Goal: Navigation & Orientation: Find specific page/section

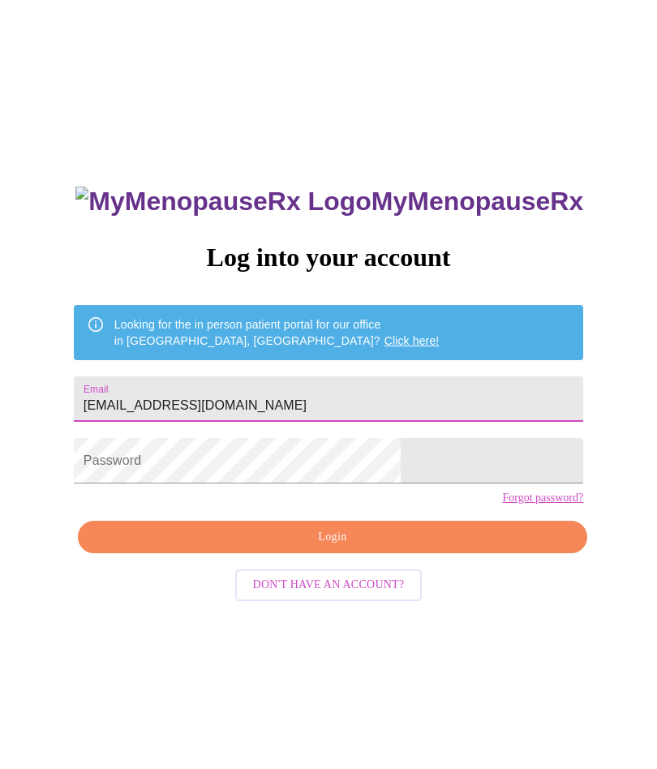
scroll to position [139, 0]
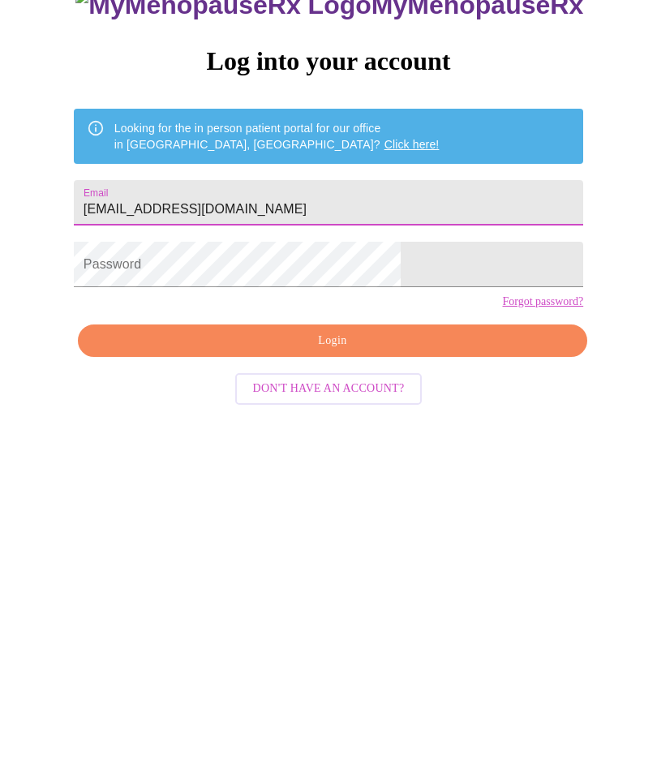
type input "[EMAIL_ADDRESS][DOMAIN_NAME]"
click at [405, 415] on button "Login" at bounding box center [332, 398] width 509 height 33
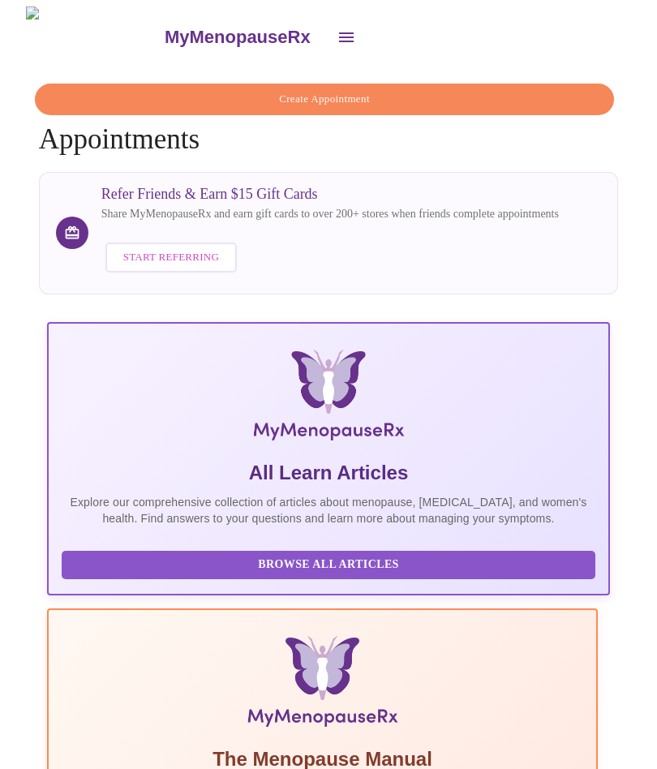
click at [337, 28] on icon "open drawer" at bounding box center [346, 37] width 19 height 19
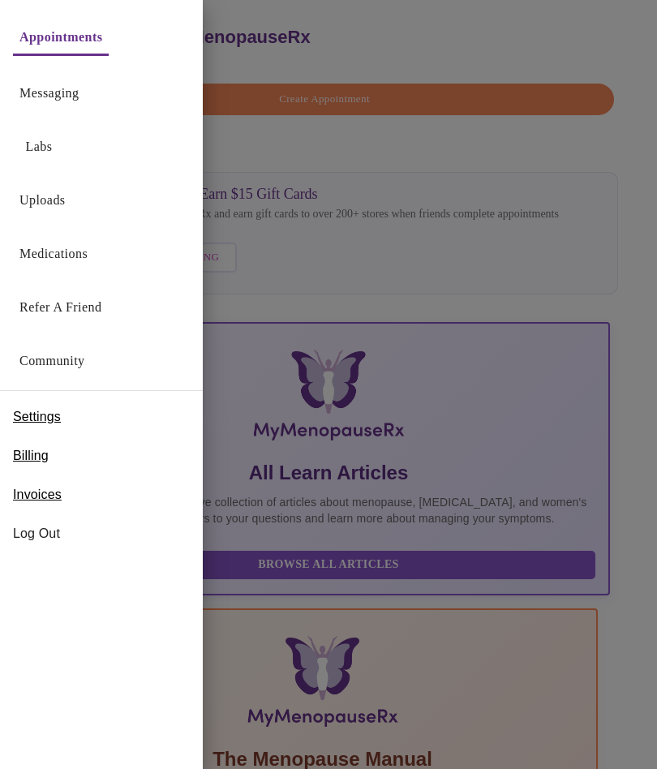
click at [76, 100] on link "Messaging" at bounding box center [48, 93] width 59 height 23
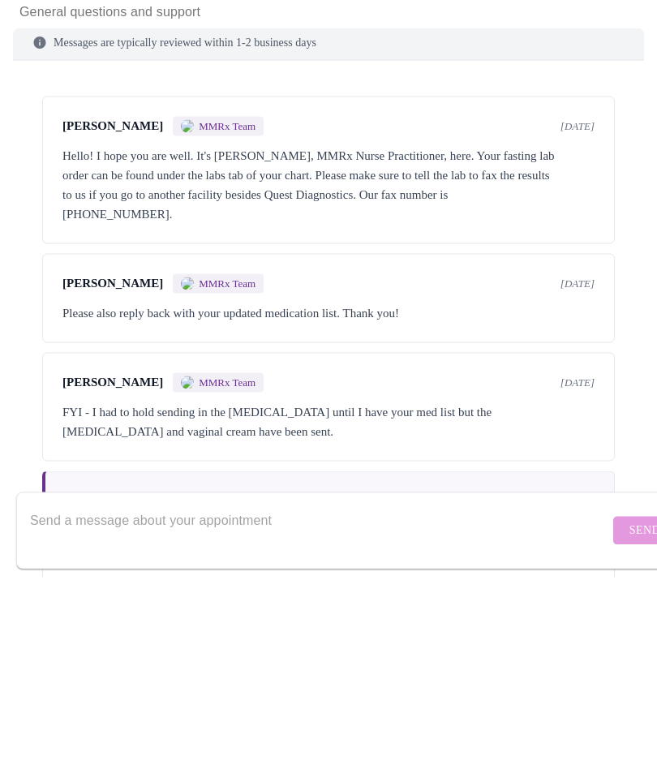
scroll to position [205, 0]
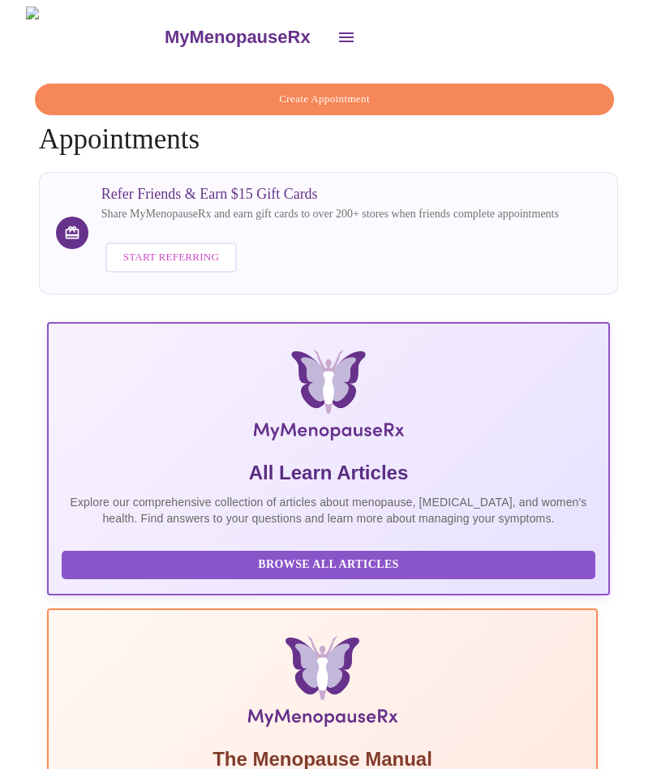
click at [337, 32] on icon "open drawer" at bounding box center [346, 37] width 19 height 19
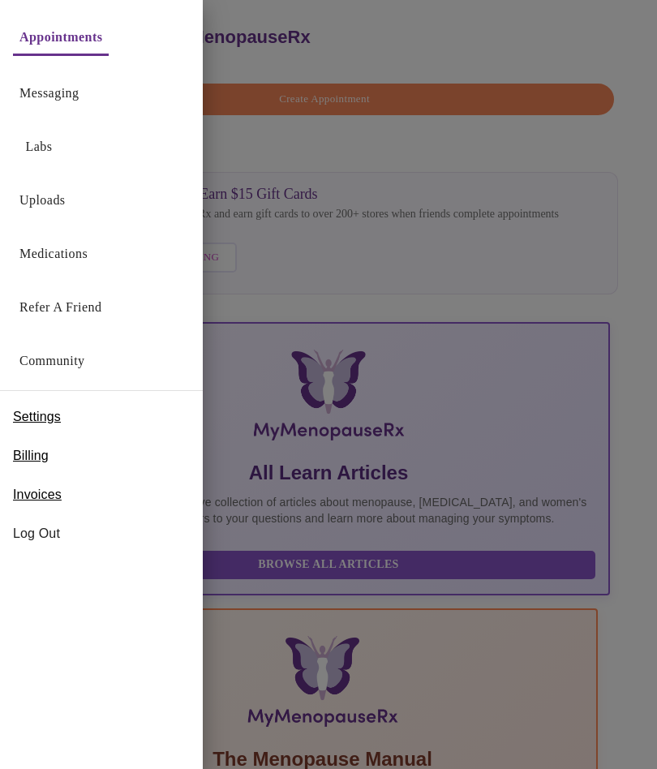
click at [51, 156] on link "Labs" at bounding box center [39, 146] width 27 height 23
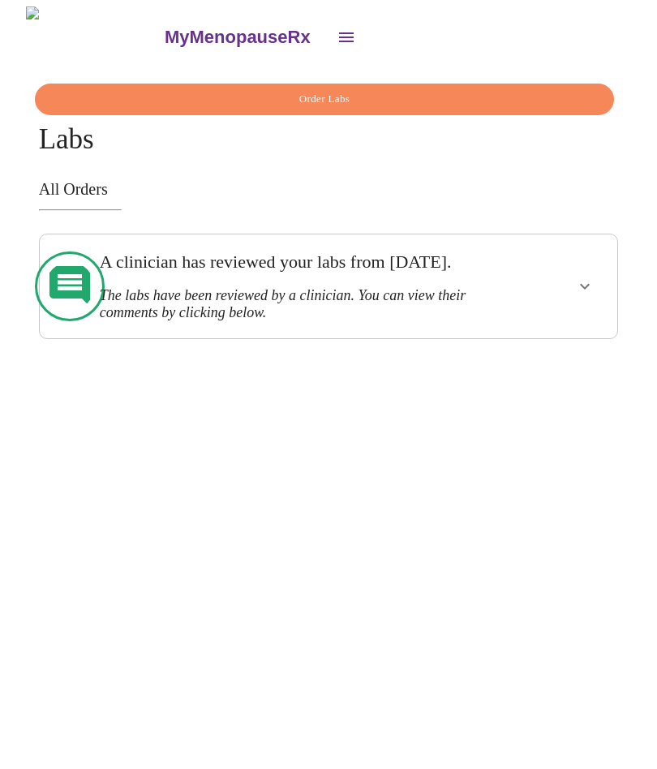
click at [572, 302] on div at bounding box center [564, 286] width 94 height 91
click at [590, 289] on icon "show more" at bounding box center [585, 286] width 10 height 6
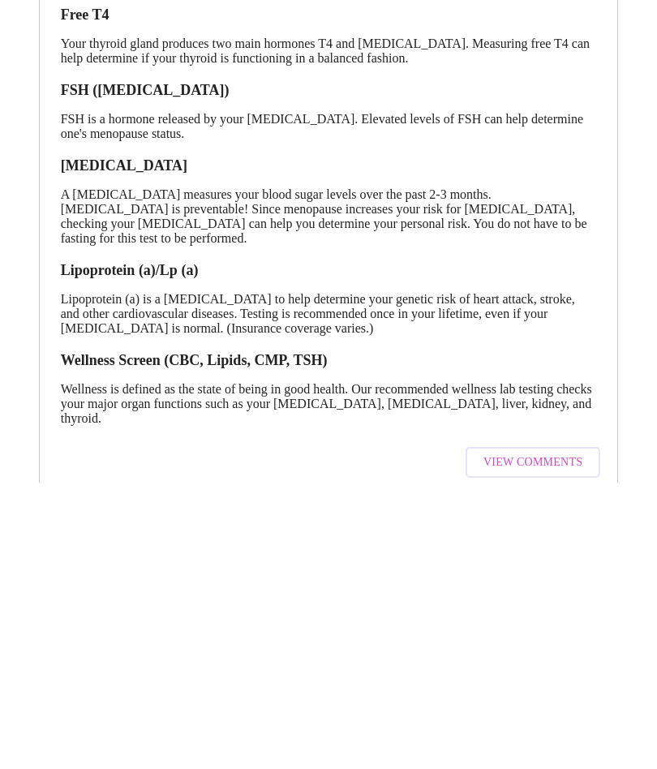
scroll to position [132, 0]
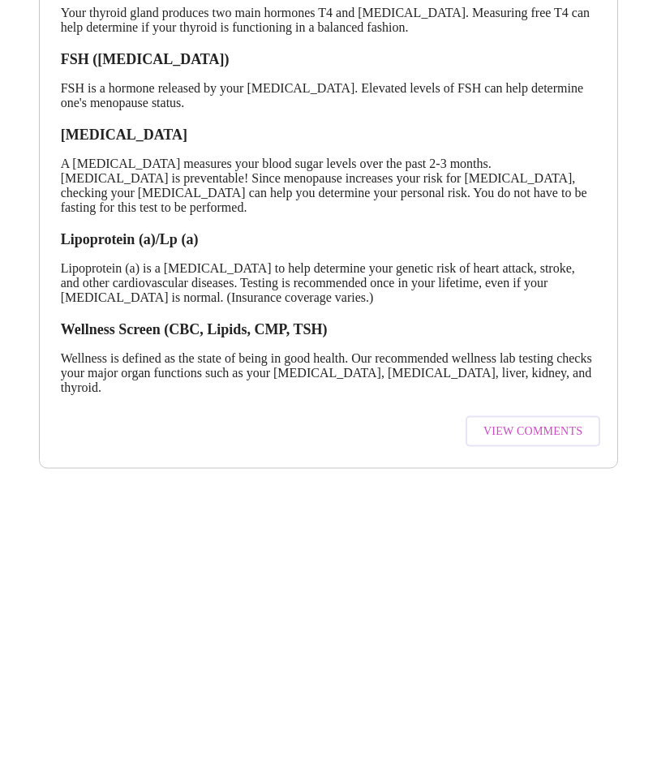
click at [534, 706] on span "View Comments" at bounding box center [533, 716] width 99 height 20
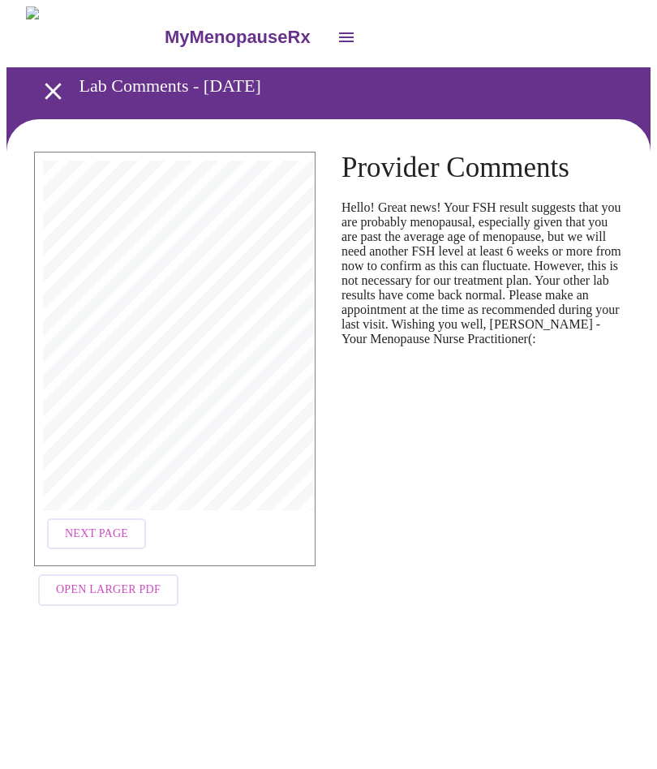
click at [337, 38] on icon "open drawer" at bounding box center [346, 37] width 19 height 19
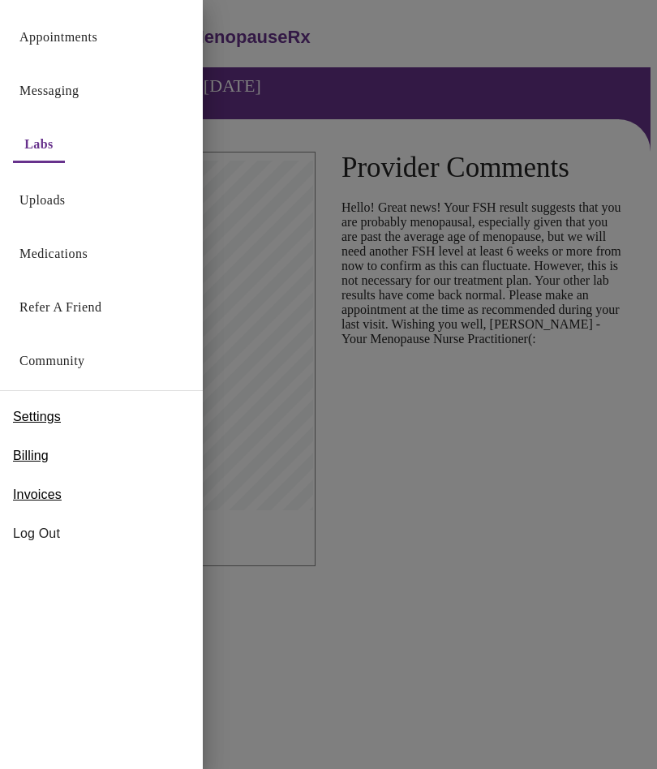
click at [58, 211] on link "Uploads" at bounding box center [42, 200] width 46 height 23
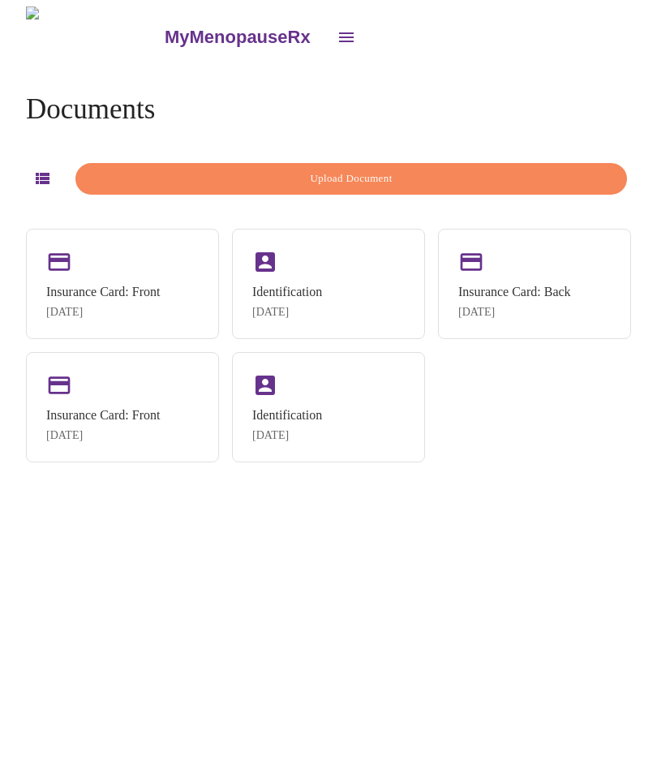
click at [327, 45] on button "open drawer" at bounding box center [346, 37] width 39 height 39
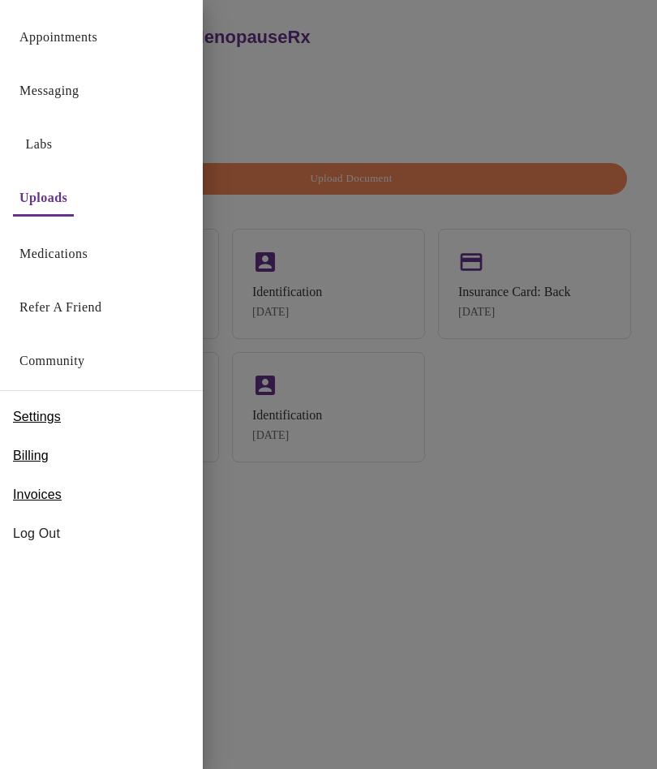
click at [75, 43] on link "Appointments" at bounding box center [58, 37] width 78 height 23
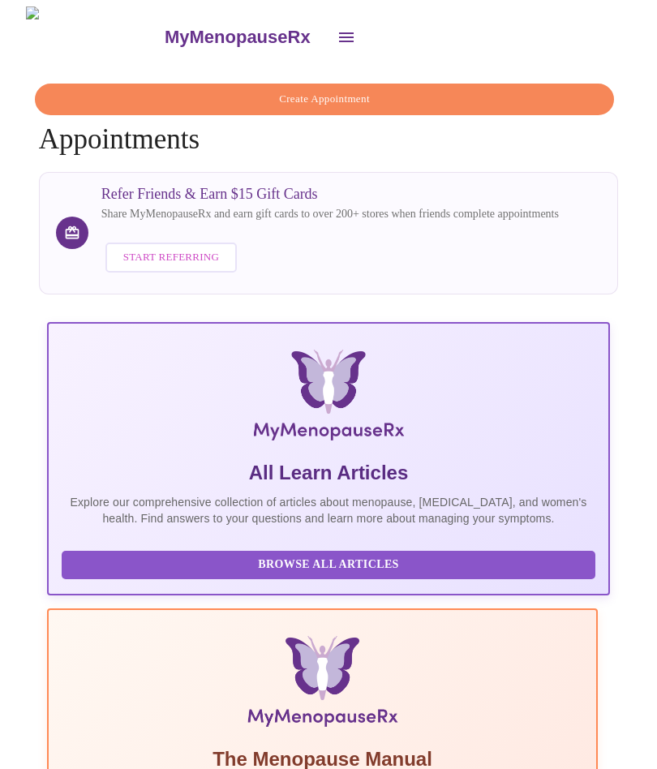
click at [337, 32] on icon "open drawer" at bounding box center [346, 37] width 19 height 19
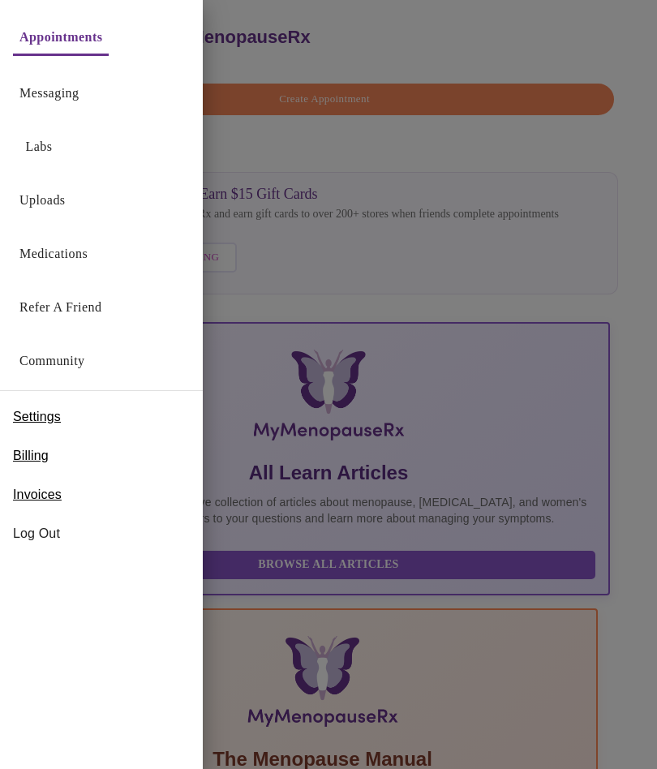
click at [67, 102] on link "Messaging" at bounding box center [48, 93] width 59 height 23
